Goal: Check status: Check status

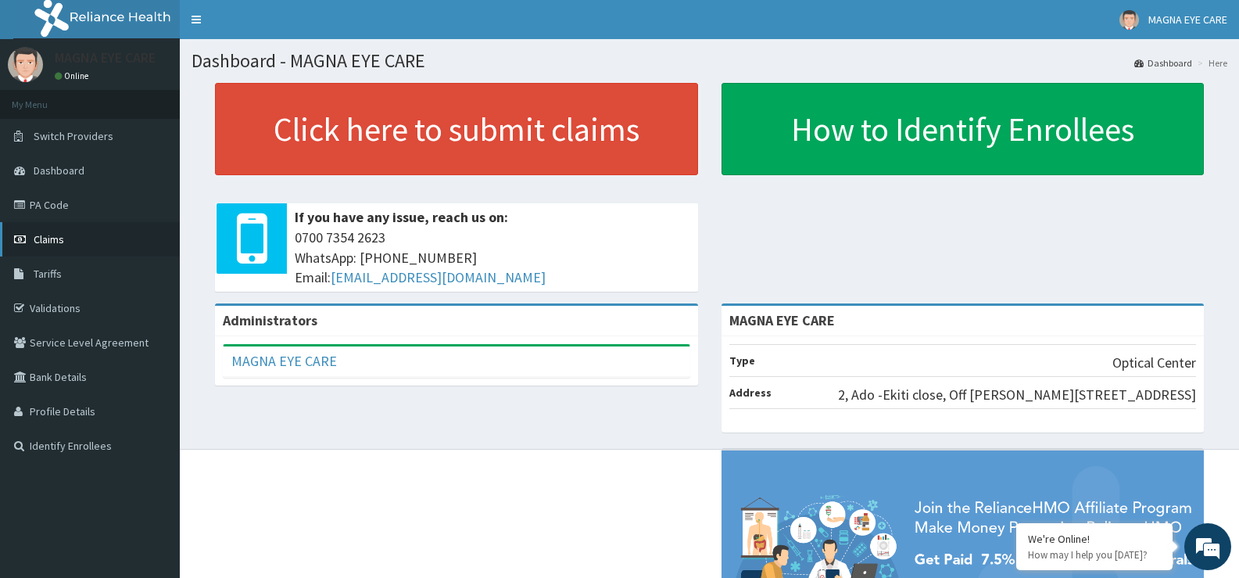
click at [41, 241] on span "Claims" at bounding box center [49, 239] width 30 height 14
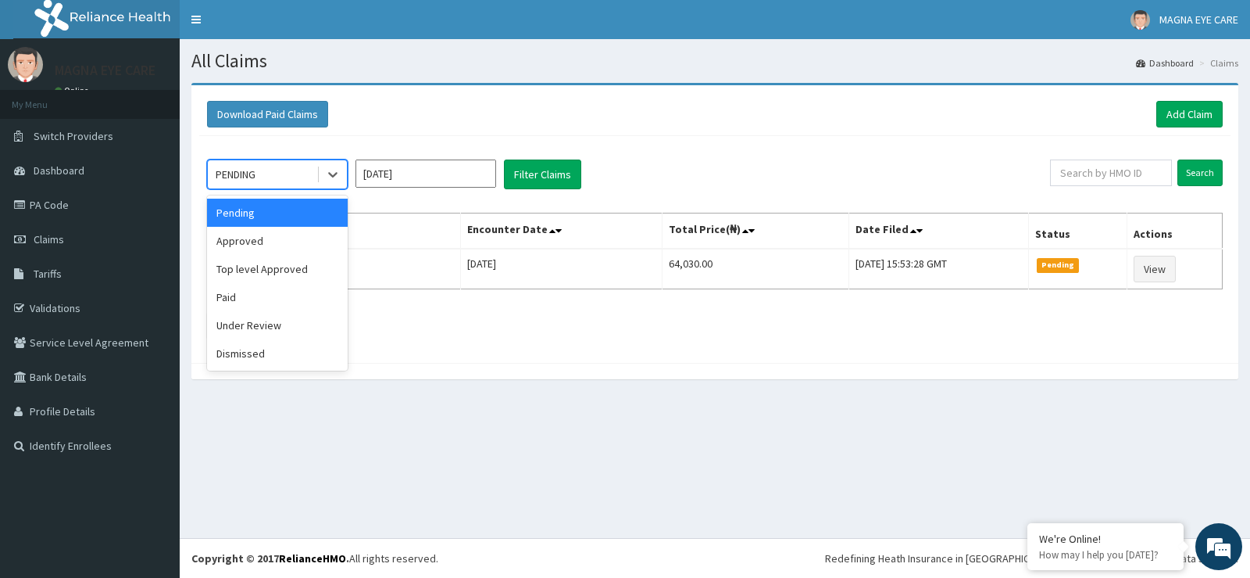
click at [267, 330] on div "Under Review" at bounding box center [277, 325] width 141 height 28
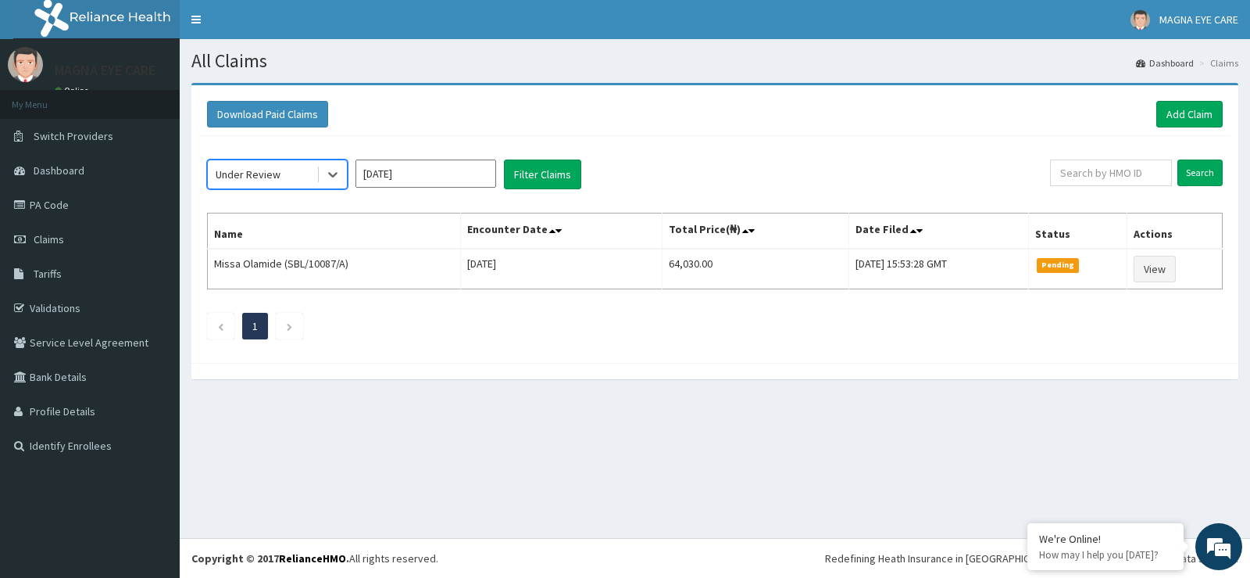
click at [425, 170] on input "[DATE]" at bounding box center [426, 173] width 141 height 28
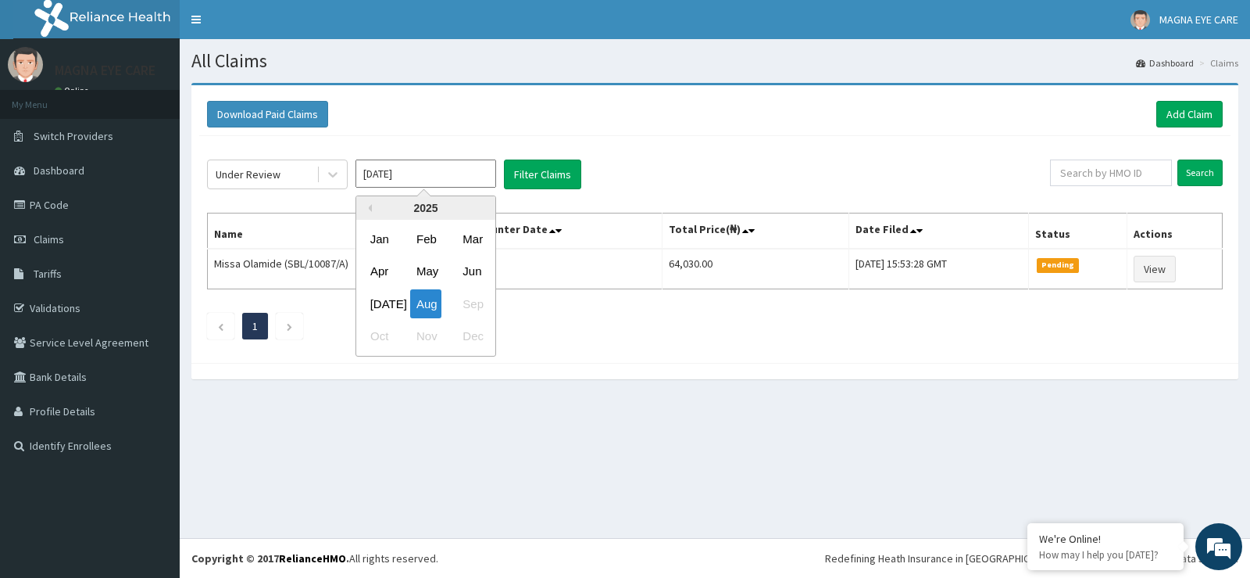
click at [369, 212] on div "2025" at bounding box center [425, 207] width 139 height 23
click at [368, 208] on button "Previous Year" at bounding box center [368, 208] width 8 height 8
click at [381, 249] on div "Jan" at bounding box center [379, 238] width 31 height 29
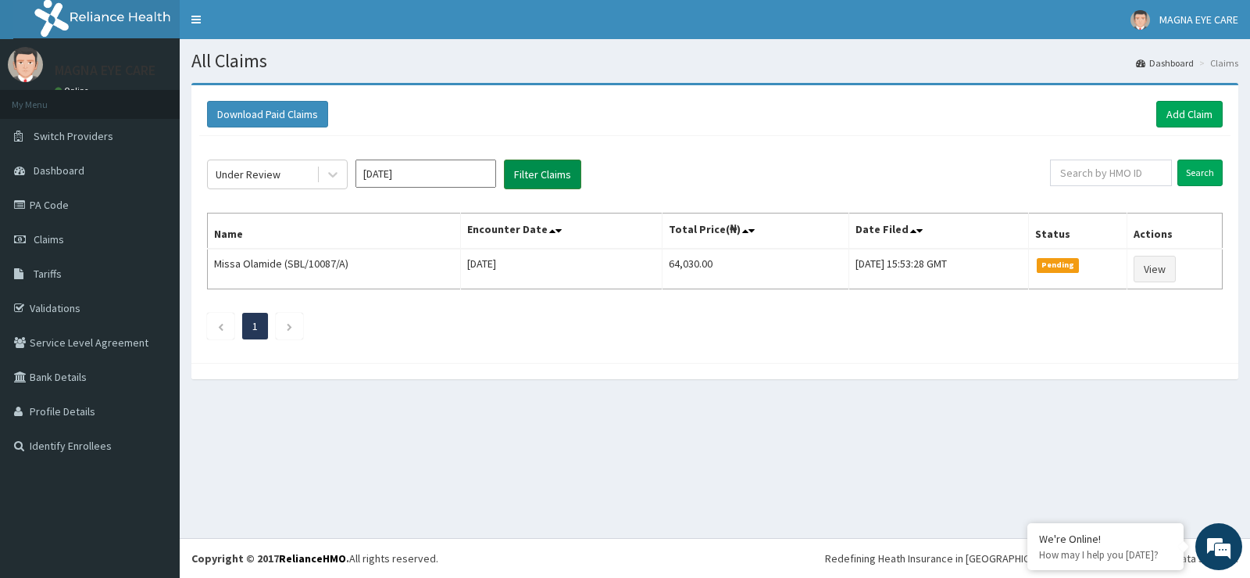
click at [553, 181] on button "Filter Claims" at bounding box center [542, 174] width 77 height 30
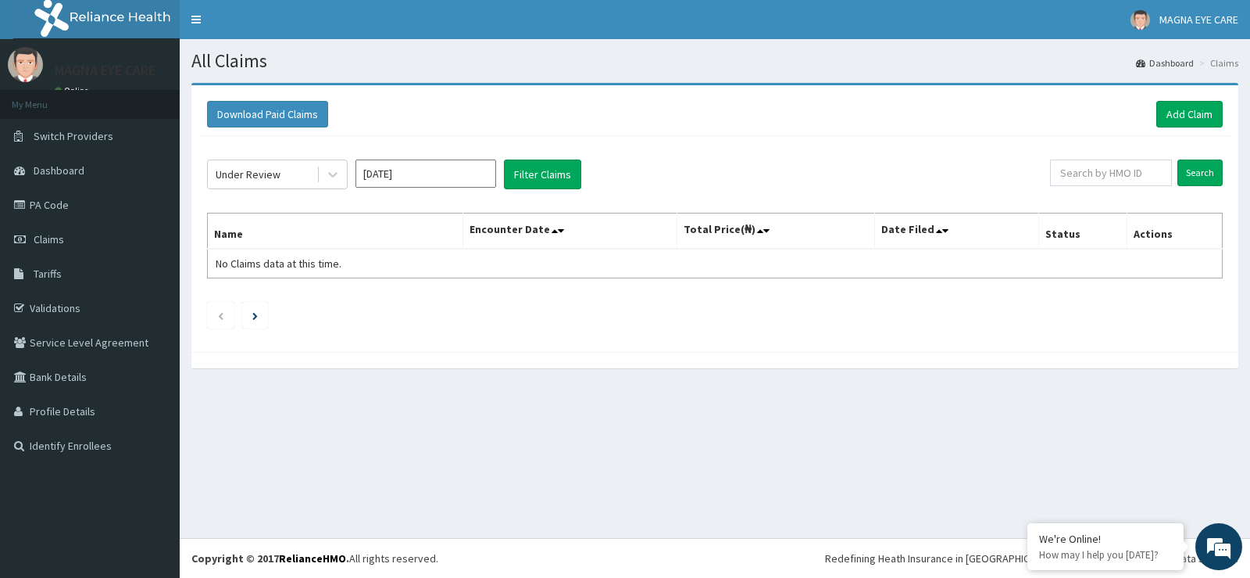
click at [444, 175] on input "[DATE]" at bounding box center [426, 173] width 141 height 28
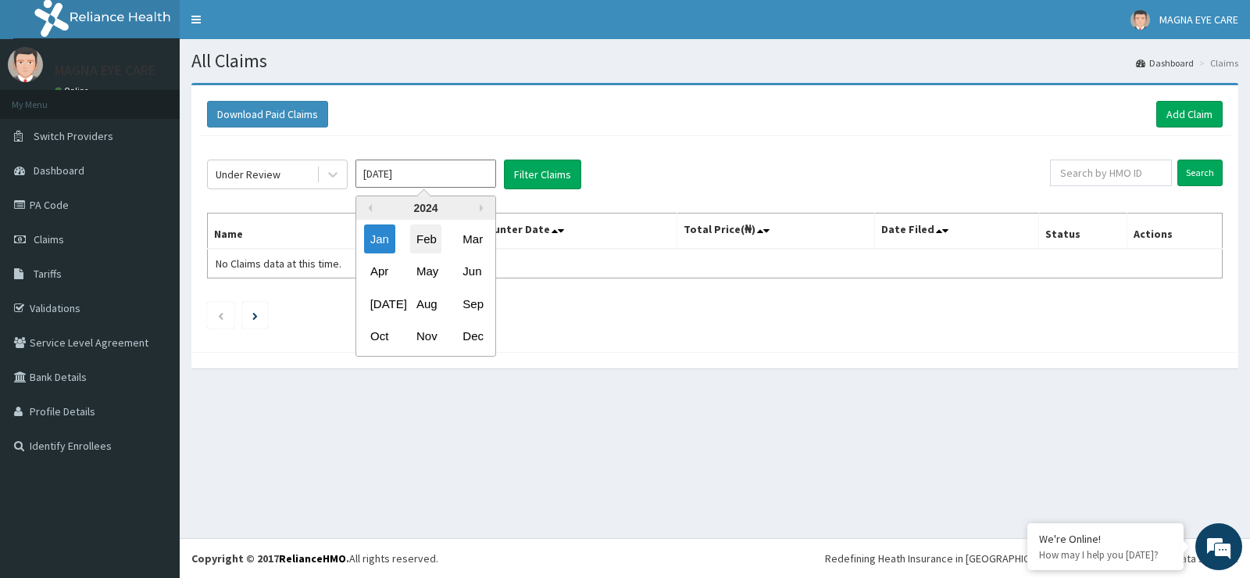
click at [427, 241] on div "Feb" at bounding box center [425, 238] width 31 height 29
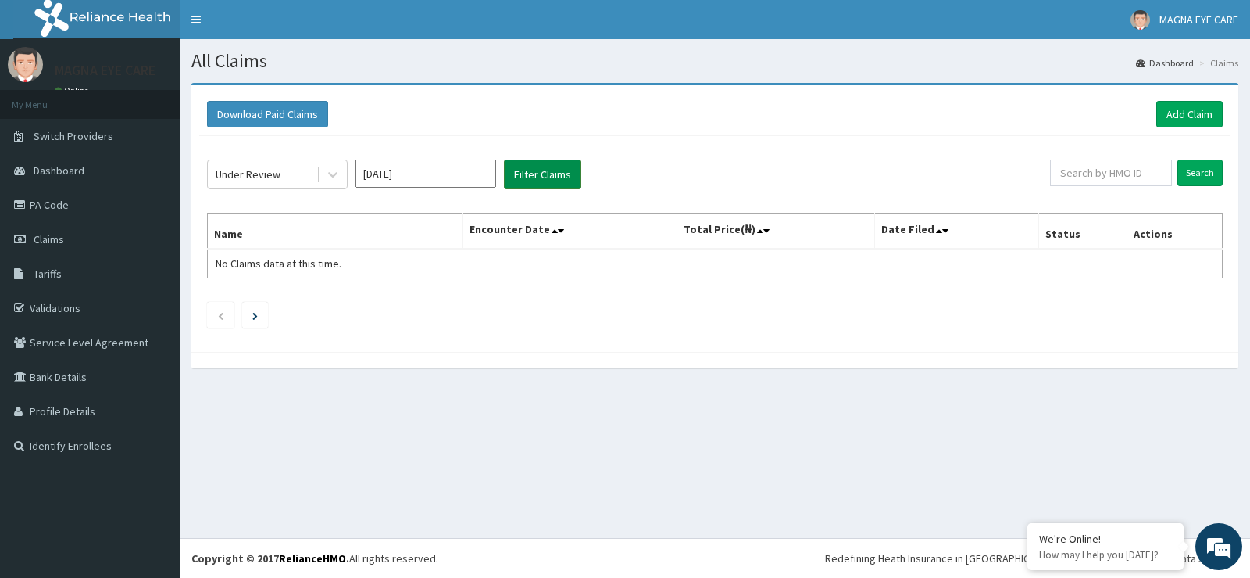
click at [553, 170] on button "Filter Claims" at bounding box center [542, 174] width 77 height 30
click at [558, 176] on button "Filter Claims" at bounding box center [542, 174] width 77 height 30
click at [454, 166] on input "[DATE]" at bounding box center [426, 173] width 141 height 28
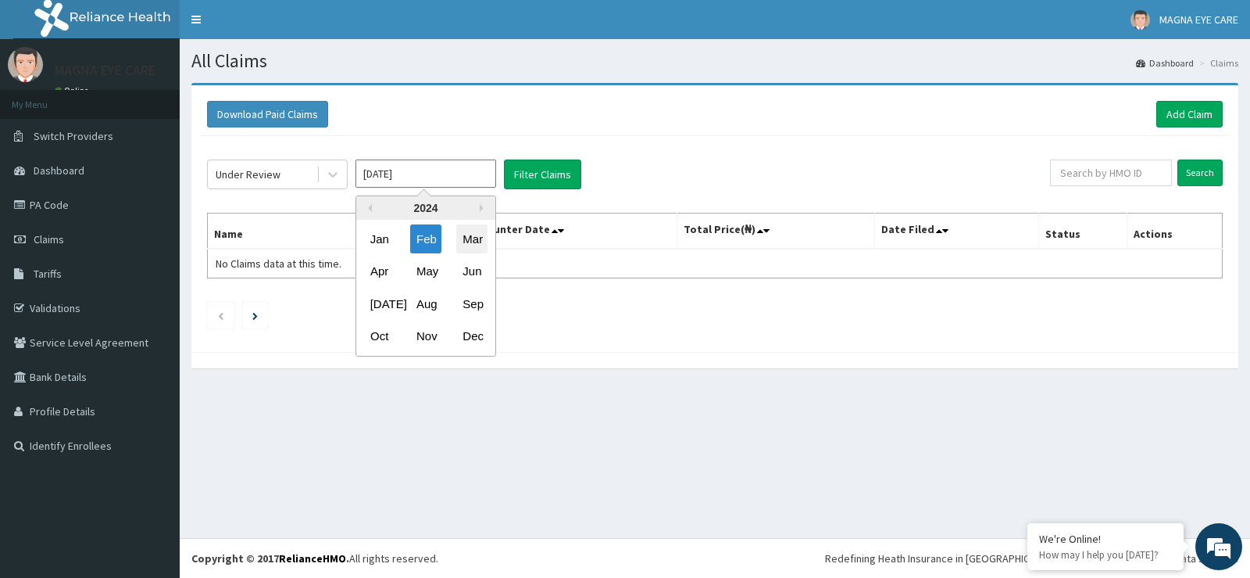
click at [475, 241] on div "Mar" at bounding box center [471, 238] width 31 height 29
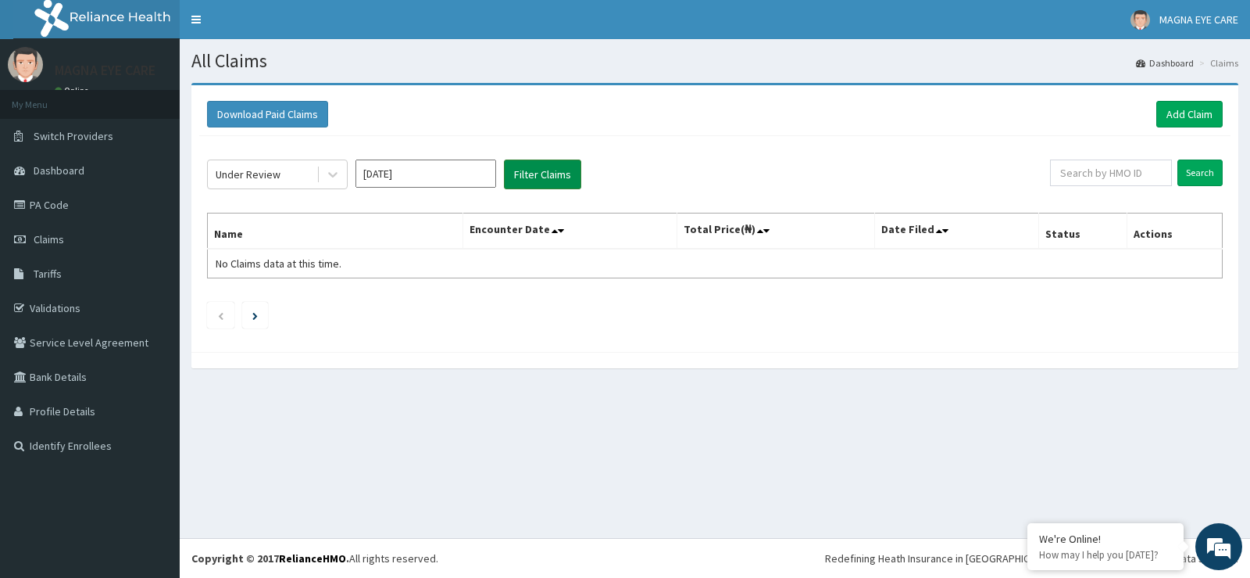
click at [550, 177] on button "Filter Claims" at bounding box center [542, 174] width 77 height 30
click at [446, 170] on input "[DATE]" at bounding box center [426, 173] width 141 height 28
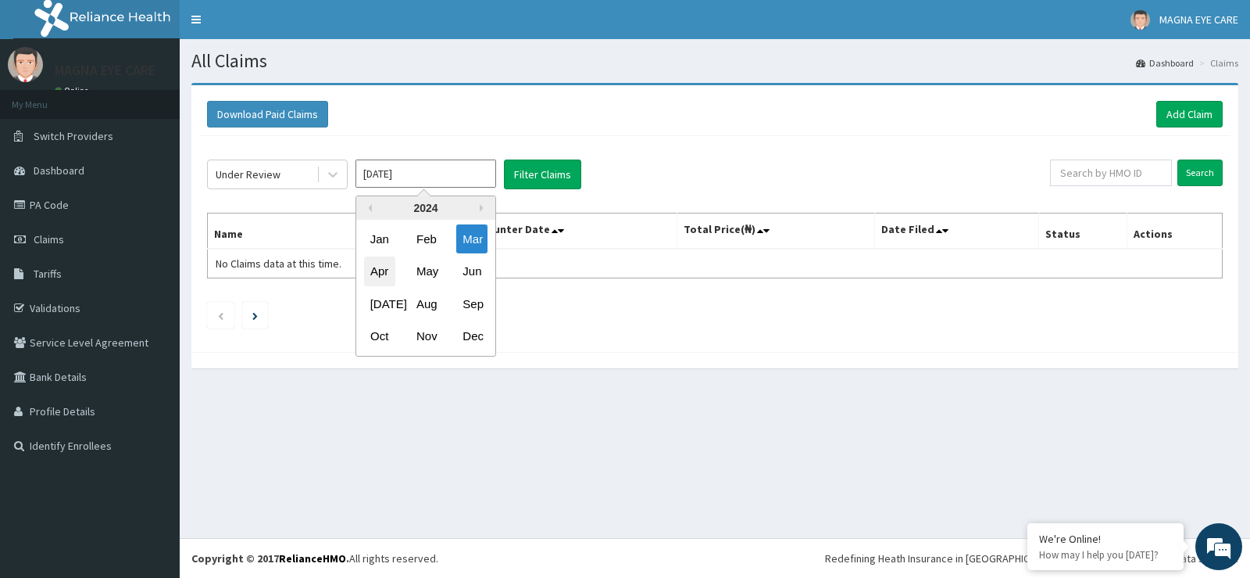
click at [376, 274] on div "Apr" at bounding box center [379, 271] width 31 height 29
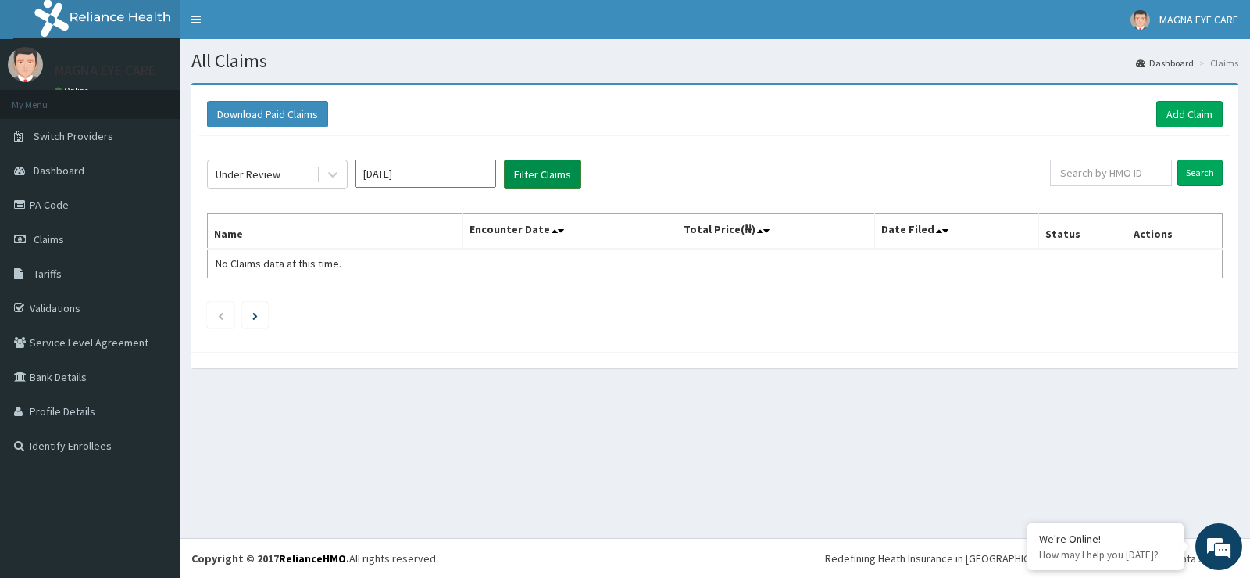
click at [537, 181] on button "Filter Claims" at bounding box center [542, 174] width 77 height 30
click at [431, 171] on input "[DATE]" at bounding box center [426, 173] width 141 height 28
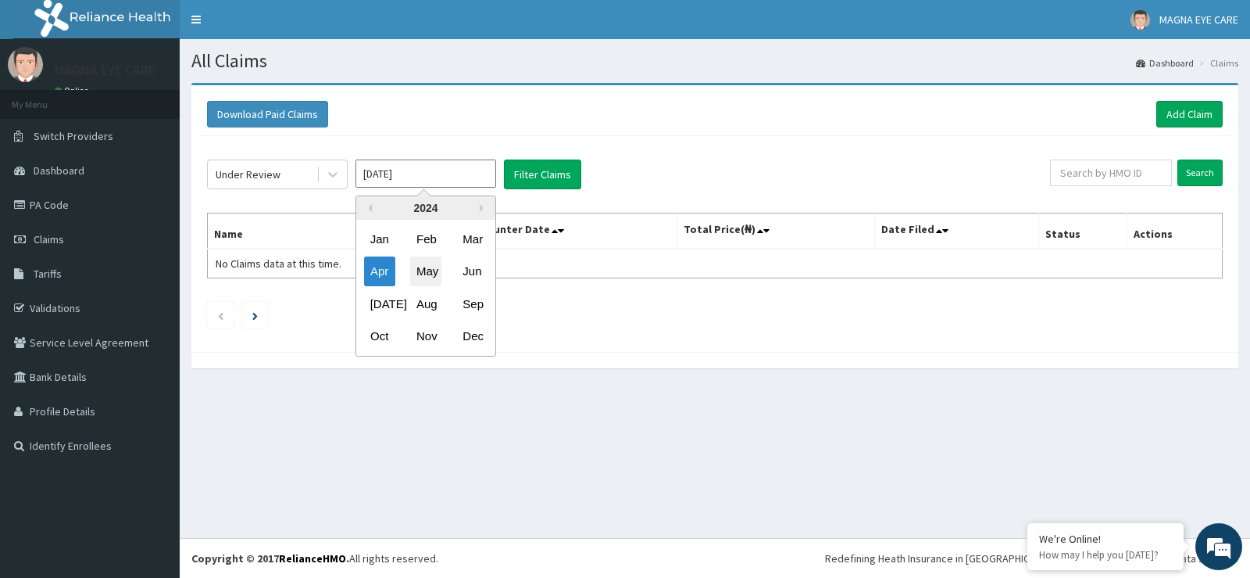
click at [430, 272] on div "May" at bounding box center [425, 271] width 31 height 29
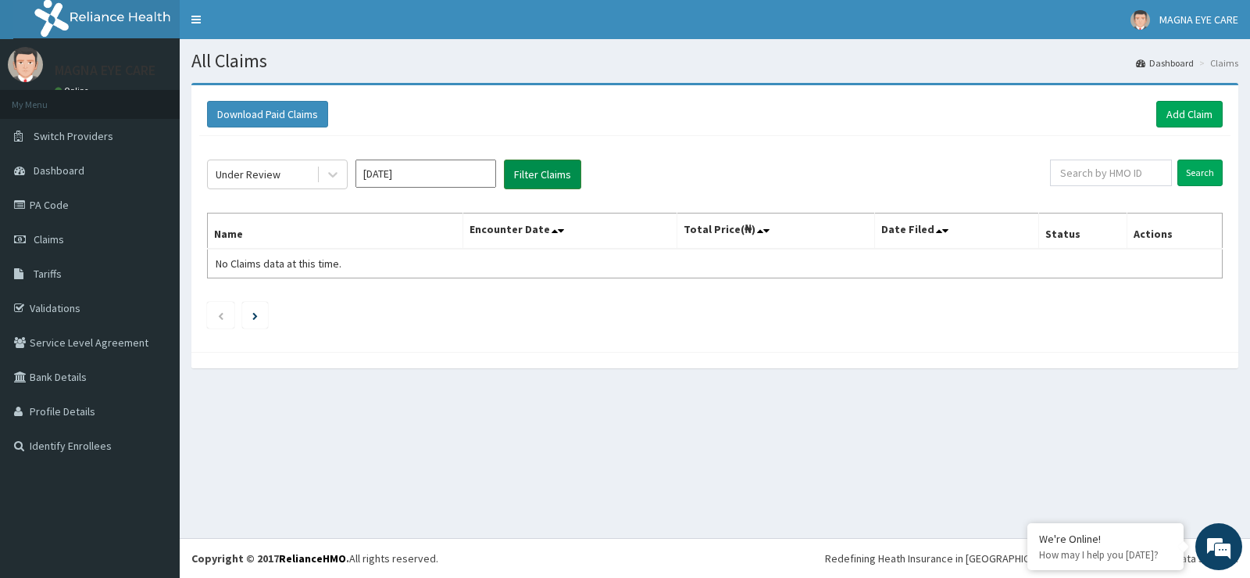
click at [536, 170] on button "Filter Claims" at bounding box center [542, 174] width 77 height 30
click at [447, 176] on input "[DATE]" at bounding box center [426, 173] width 141 height 28
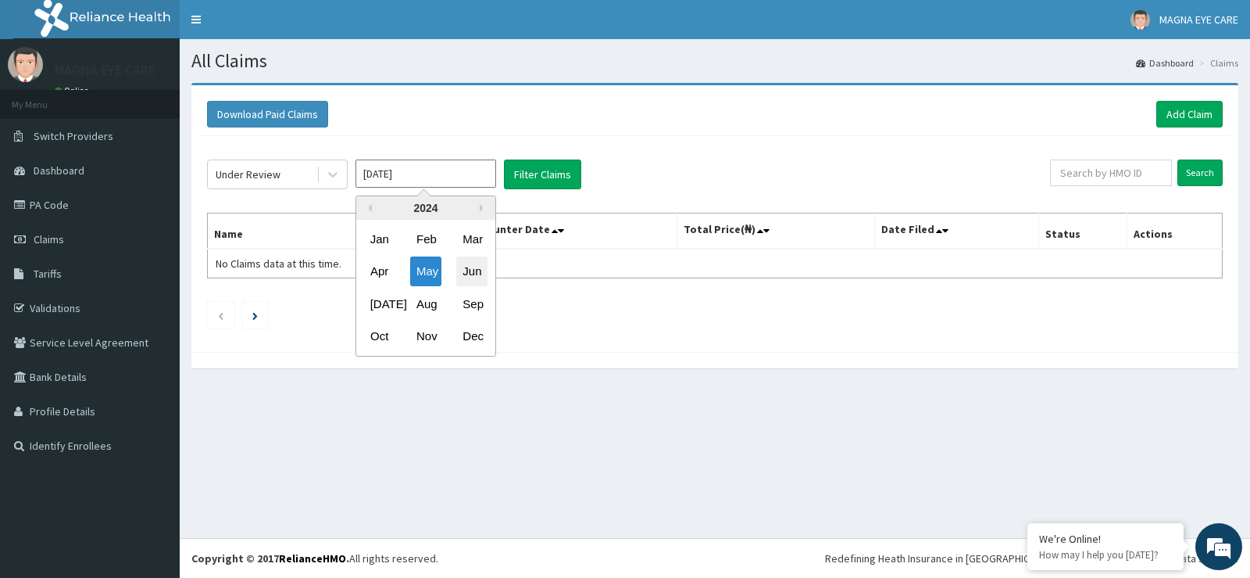
click at [471, 266] on div "Jun" at bounding box center [471, 271] width 31 height 29
type input "[DATE]"
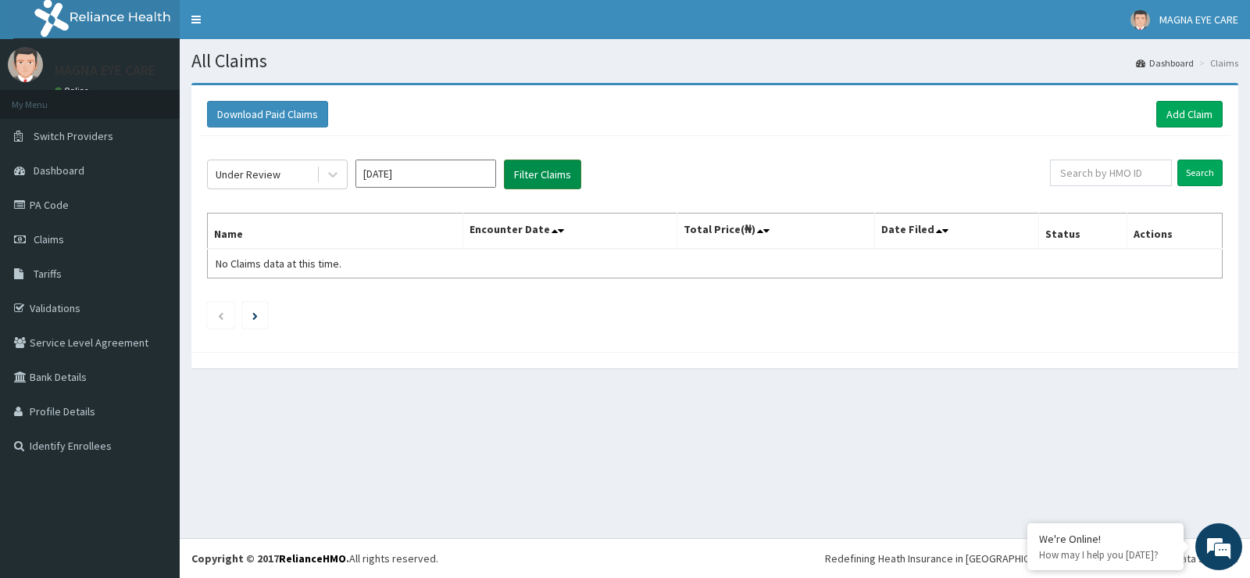
click at [553, 166] on button "Filter Claims" at bounding box center [542, 174] width 77 height 30
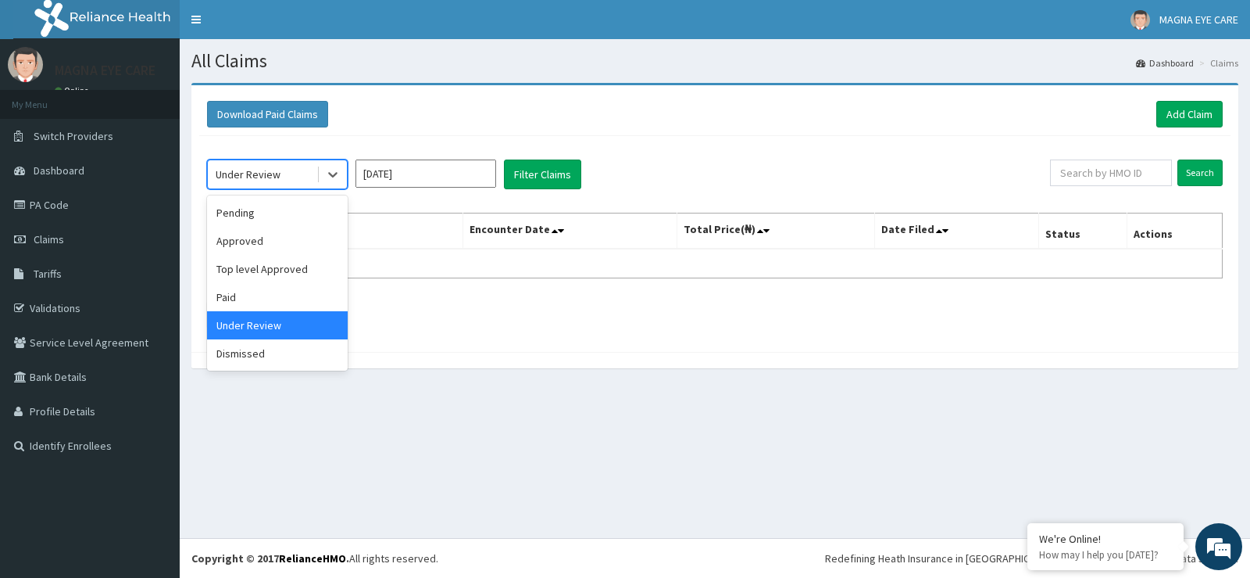
click at [262, 207] on div "Pending" at bounding box center [277, 213] width 141 height 28
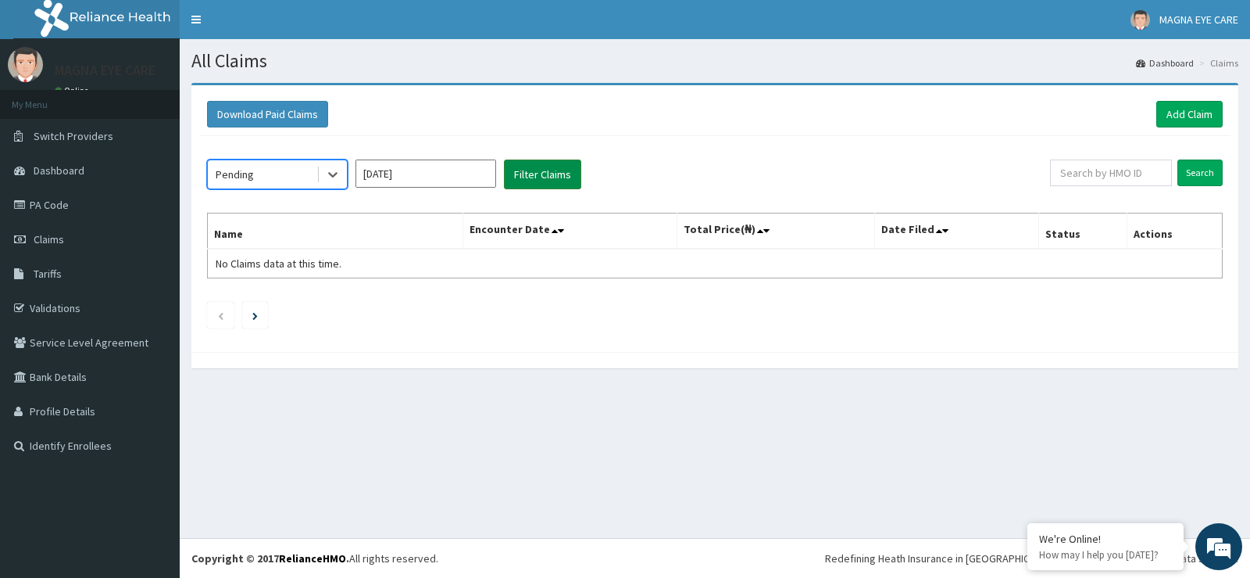
click at [553, 172] on button "Filter Claims" at bounding box center [542, 174] width 77 height 30
click at [52, 313] on link "Validations" at bounding box center [90, 308] width 180 height 34
